Goal: Task Accomplishment & Management: Manage account settings

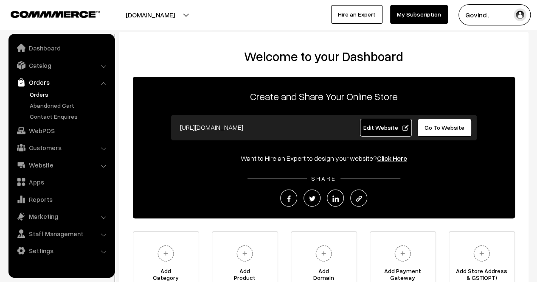
click at [42, 94] on link "Orders" at bounding box center [70, 94] width 84 height 9
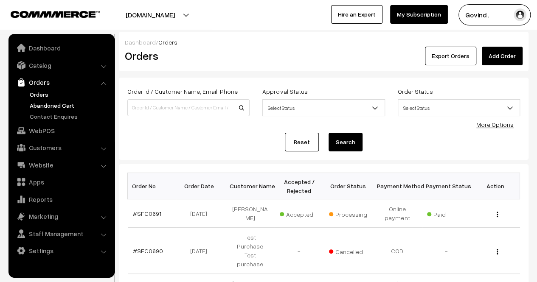
click at [53, 107] on link "Abandoned Cart" at bounding box center [70, 105] width 84 height 9
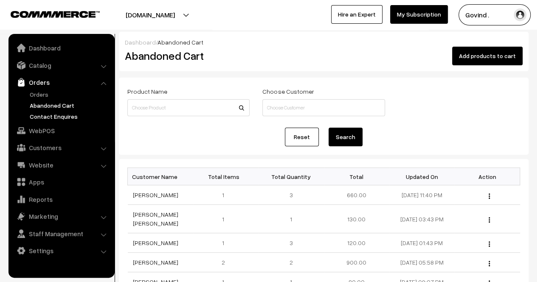
click at [57, 117] on link "Contact Enquires" at bounding box center [70, 116] width 84 height 9
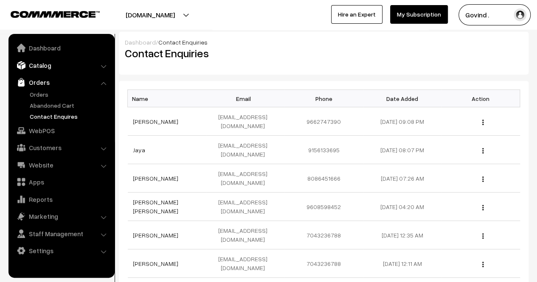
click at [45, 67] on link "Catalog" at bounding box center [61, 65] width 101 height 15
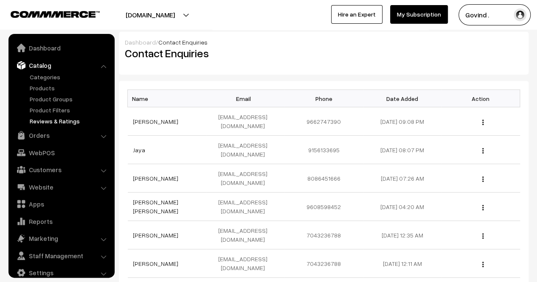
click at [54, 121] on link "Reviews & Ratings" at bounding box center [70, 121] width 84 height 9
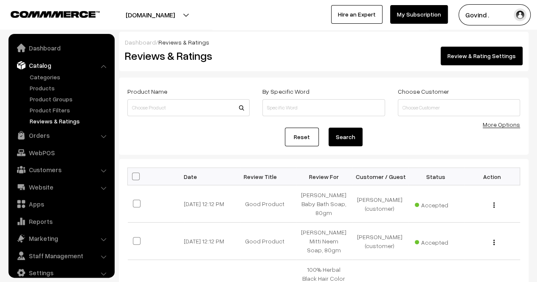
scroll to position [11, 0]
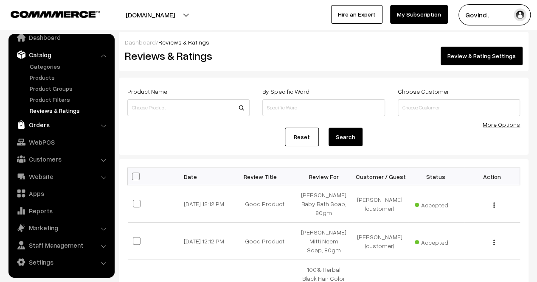
click at [45, 128] on link "Orders" at bounding box center [61, 124] width 101 height 15
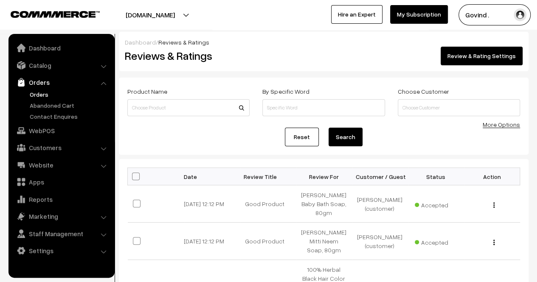
click at [39, 97] on link "Orders" at bounding box center [70, 94] width 84 height 9
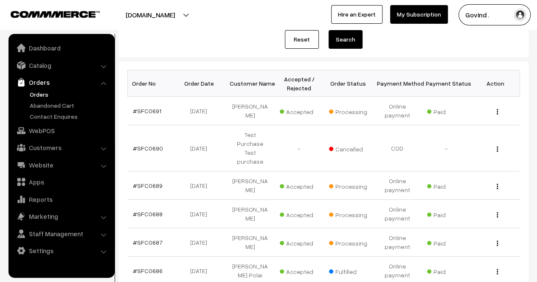
scroll to position [103, 0]
click at [498, 109] on div "View" at bounding box center [494, 110] width 39 height 9
click at [496, 112] on button "button" at bounding box center [497, 111] width 2 height 7
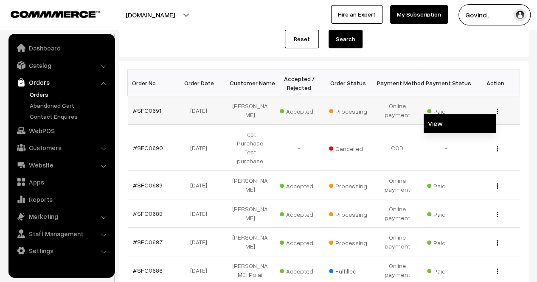
click at [460, 127] on link "View" at bounding box center [459, 123] width 72 height 19
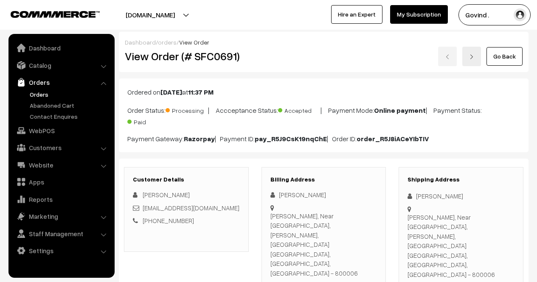
scroll to position [79, 0]
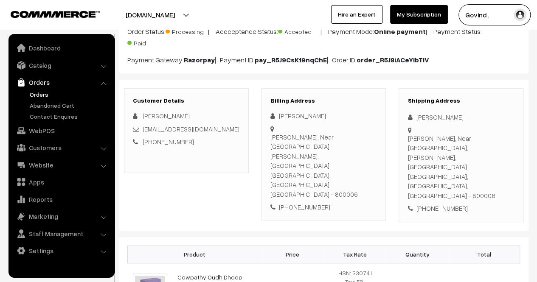
drag, startPoint x: 416, startPoint y: 115, endPoint x: 466, endPoint y: 114, distance: 50.1
click at [466, 114] on div "[PERSON_NAME]" at bounding box center [460, 117] width 107 height 10
copy div "[PERSON_NAME]"
click at [43, 51] on link "Dashboard" at bounding box center [61, 47] width 101 height 15
